Goal: Task Accomplishment & Management: Manage account settings

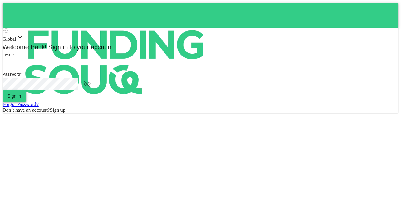
type input "[EMAIL_ADDRESS][PERSON_NAME][DOMAIN_NAME]"
click at [26, 102] on button "Sign in" at bounding box center [15, 95] width 24 height 11
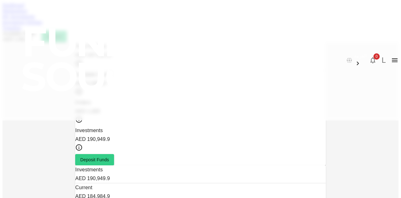
click at [28, 13] on link "Marketplace" at bounding box center [15, 10] width 25 height 5
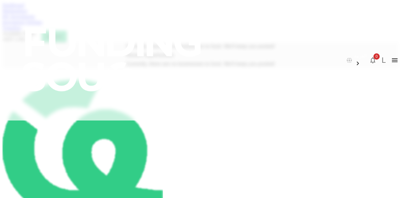
click at [35, 19] on link "My Investments" at bounding box center [19, 16] width 33 height 5
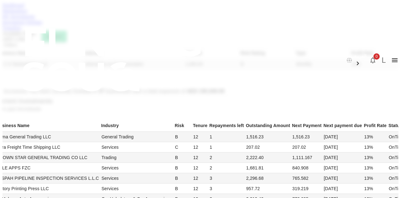
click at [35, 19] on link "My Investments" at bounding box center [19, 16] width 33 height 5
click at [149, 29] on div "Dashboard Marketplace My Investments Investment Settings Transfers Available Fu…" at bounding box center [201, 23] width 396 height 40
click at [42, 25] on link "Investment Settings" at bounding box center [23, 21] width 40 height 5
